Goal: Download file/media

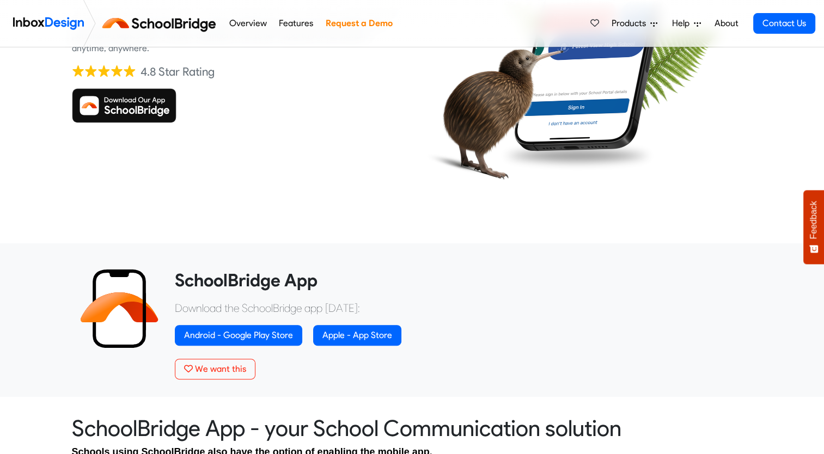
scroll to position [241, 0]
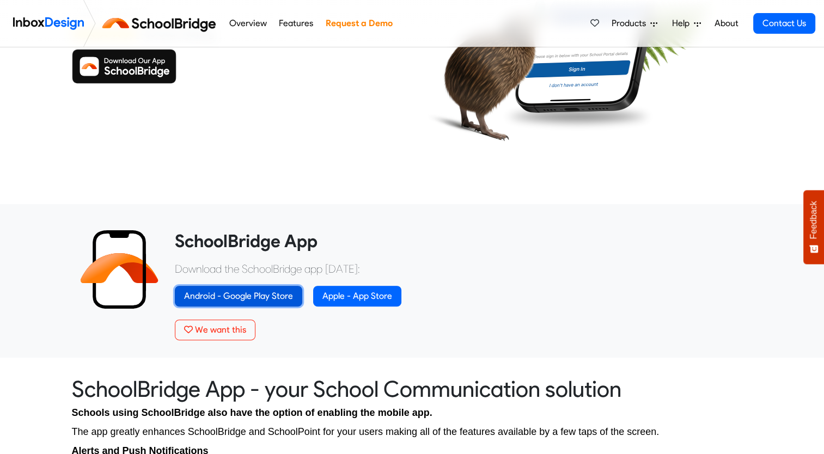
click at [273, 293] on link "Android - Google Play Store" at bounding box center [238, 296] width 127 height 21
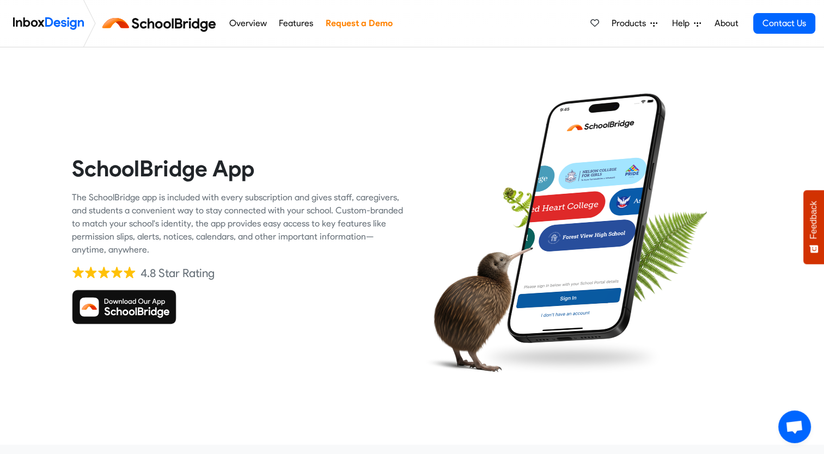
click at [143, 304] on img at bounding box center [124, 307] width 105 height 35
